Goal: Information Seeking & Learning: Check status

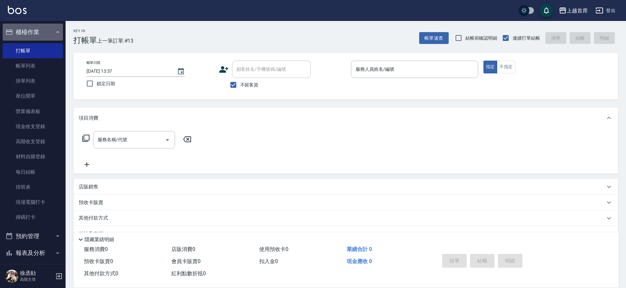
click at [33, 31] on button "櫃檯作業" at bounding box center [33, 32] width 60 height 17
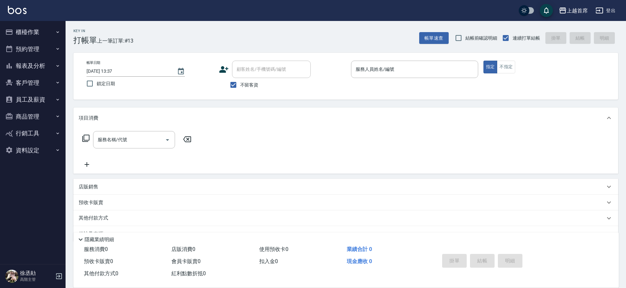
click at [39, 66] on button "報表及分析" at bounding box center [33, 65] width 60 height 17
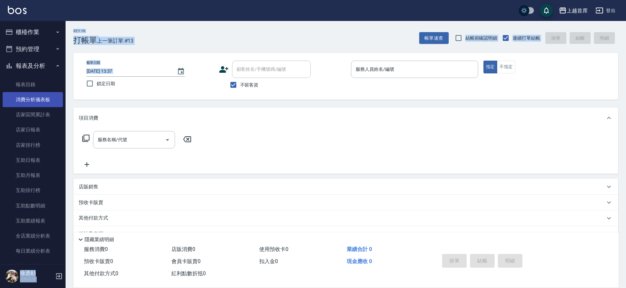
drag, startPoint x: 66, startPoint y: 89, endPoint x: 59, endPoint y: 99, distance: 11.8
click at [55, 114] on div "上越首席 登出 櫃檯作業 打帳單 帳單列表 掛單列表 座位開單 營業儀表板 現金收支登錄 高階收支登錄 材料自購登錄 每日結帳 排班表 現場電腦打卡 掃碼打卡…" at bounding box center [313, 152] width 626 height 305
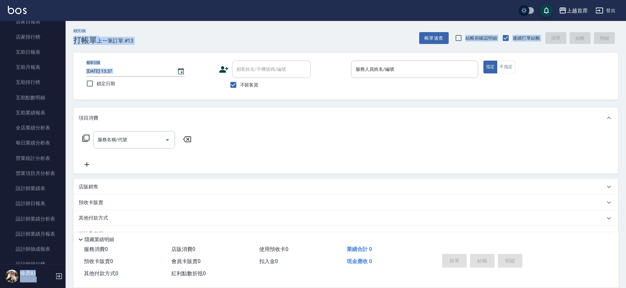
scroll to position [110, 0]
click at [43, 217] on link "設計師業績分析表" at bounding box center [33, 216] width 60 height 15
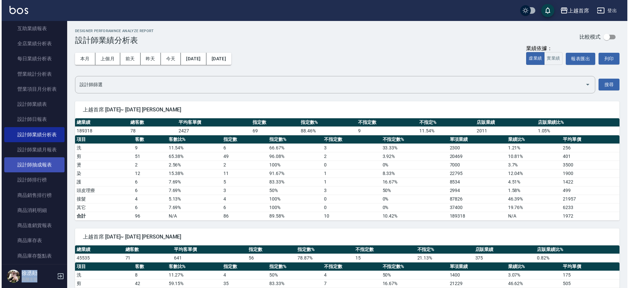
scroll to position [194, 0]
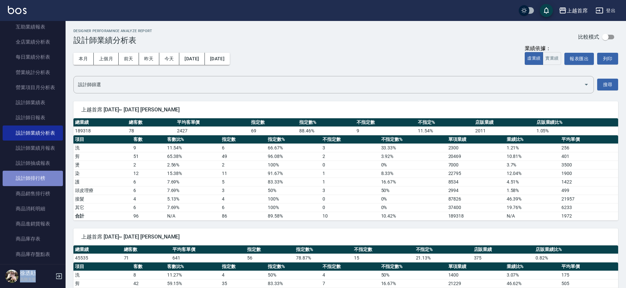
click at [44, 181] on link "設計師排行榜" at bounding box center [33, 178] width 60 height 15
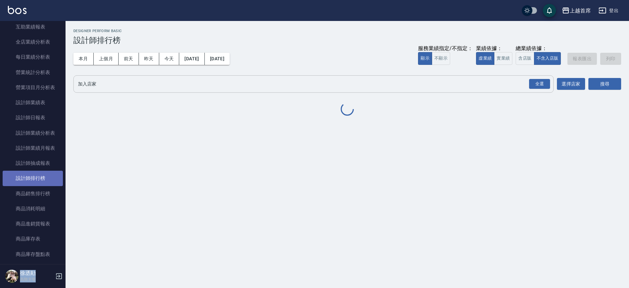
drag, startPoint x: 44, startPoint y: 181, endPoint x: 88, endPoint y: 92, distance: 99.2
click at [48, 177] on link "設計師排行榜" at bounding box center [33, 178] width 60 height 15
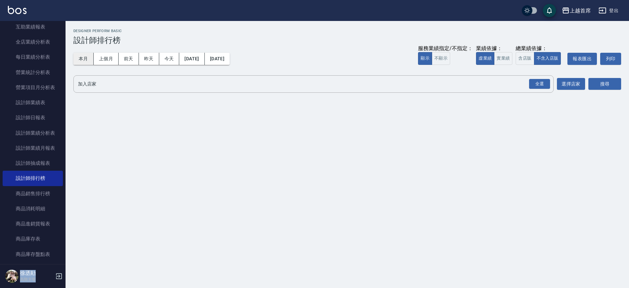
click at [83, 59] on button "本月" at bounding box center [83, 59] width 20 height 12
click at [506, 59] on button "實業績" at bounding box center [503, 58] width 18 height 13
click at [543, 82] on div "全選" at bounding box center [539, 84] width 21 height 10
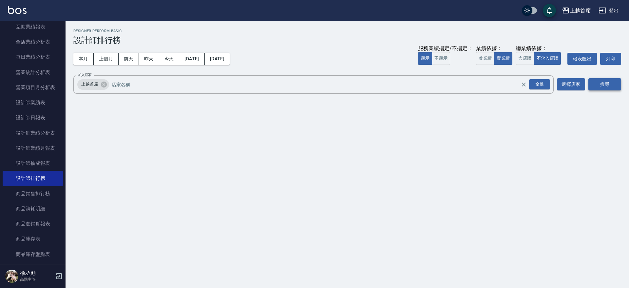
click at [605, 82] on button "搜尋" at bounding box center [604, 84] width 33 height 12
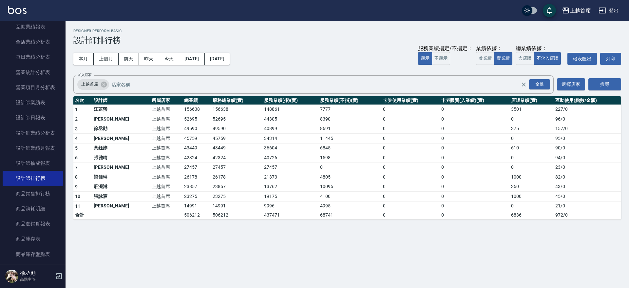
click at [310, 48] on div "本月 上個月 [DATE] [DATE] [DATE] [DATE] [DATE] 服務業績指定/不指定： 顯示 不顯示 業績依據： 虛業績 實業績 總業績依…" at bounding box center [347, 59] width 548 height 28
click at [174, 58] on button "今天" at bounding box center [169, 59] width 20 height 12
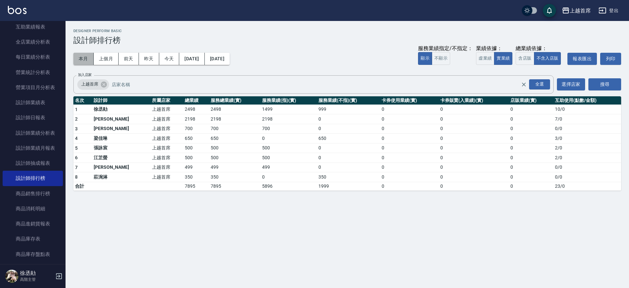
click at [86, 58] on button "本月" at bounding box center [83, 59] width 20 height 12
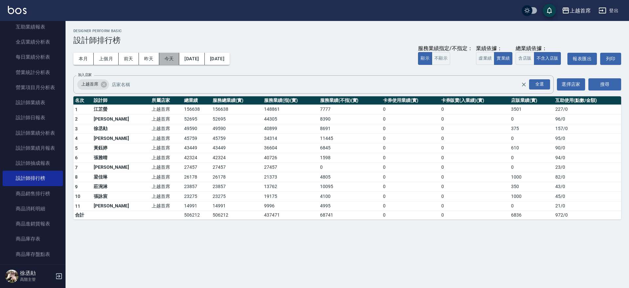
click at [169, 57] on button "今天" at bounding box center [169, 59] width 20 height 12
